Goal: Check status

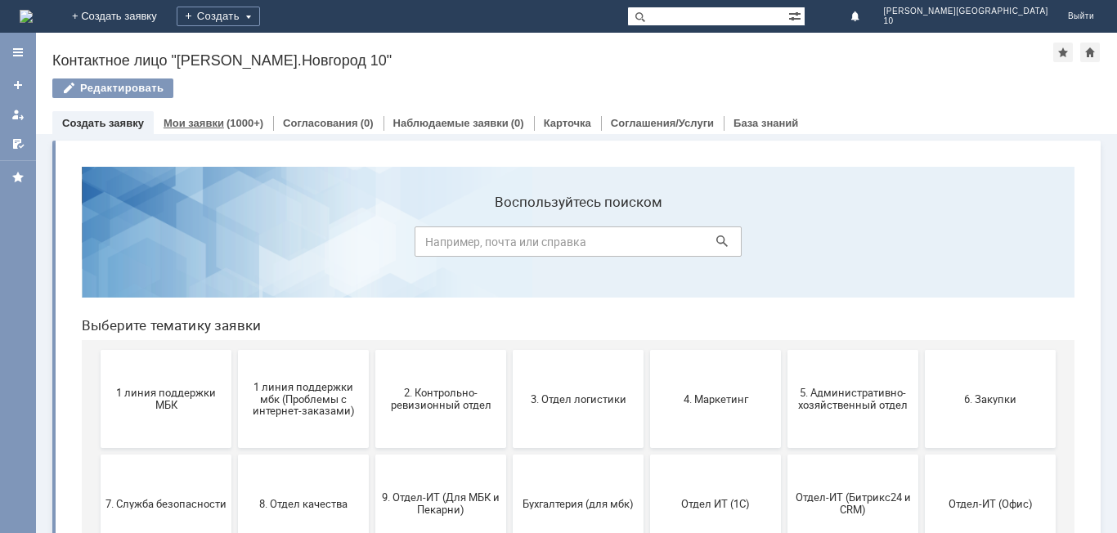
click at [216, 121] on link "Мои заявки" at bounding box center [194, 123] width 61 height 12
click at [205, 123] on link "Мои заявки" at bounding box center [194, 123] width 61 height 12
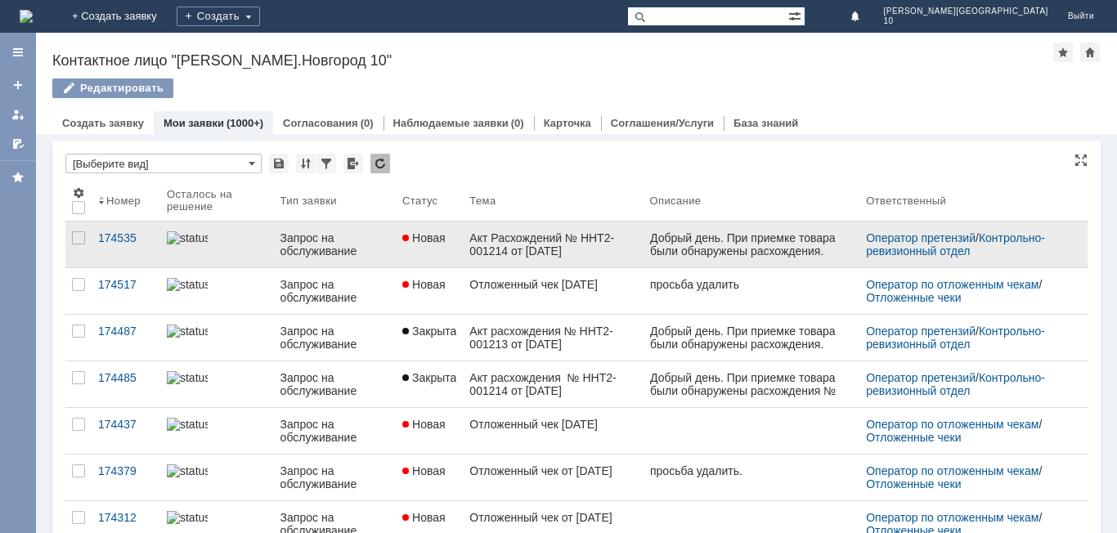
click at [481, 245] on div "Акт Расхождений № ННТ2-001214 от [DATE]" at bounding box center [552, 244] width 167 height 26
